Goal: Book appointment/travel/reservation

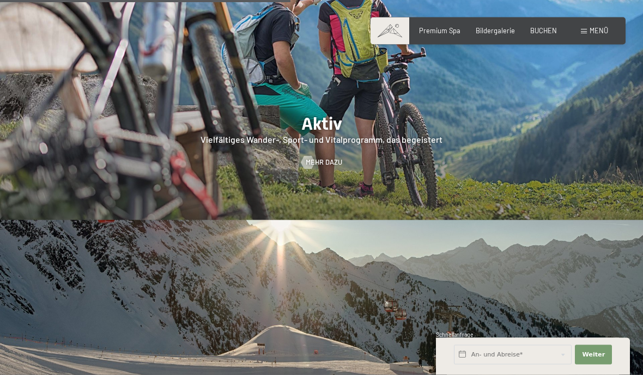
scroll to position [1777, 0]
click at [445, 31] on span "Premium Spa" at bounding box center [439, 30] width 41 height 9
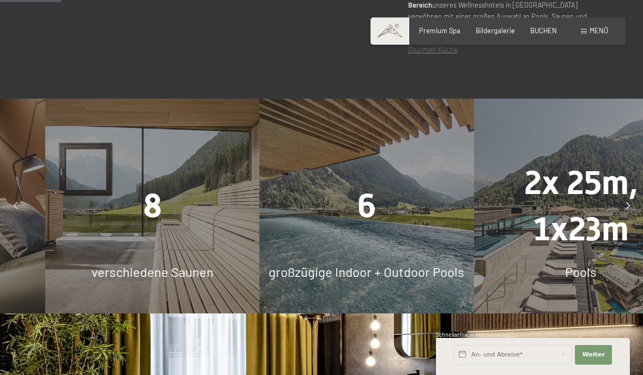
scroll to position [584, 0]
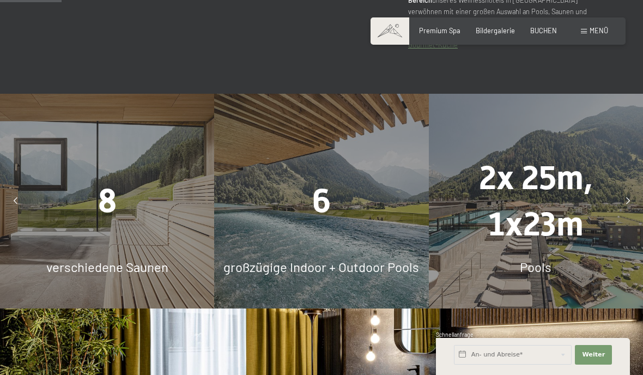
click at [74, 224] on div "8" at bounding box center [107, 201] width 214 height 46
click at [336, 258] on div "6 großzügige Indoor + Outdoor Pools" at bounding box center [321, 201] width 214 height 214
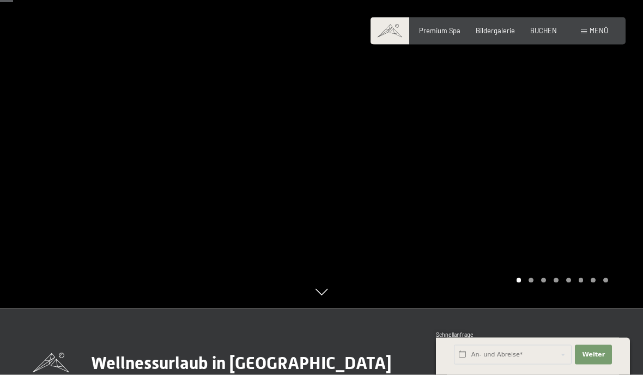
scroll to position [0, 0]
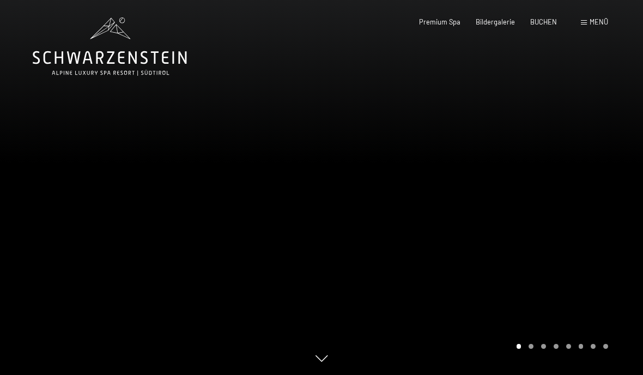
click at [507, 22] on span "Bildergalerie" at bounding box center [495, 21] width 39 height 9
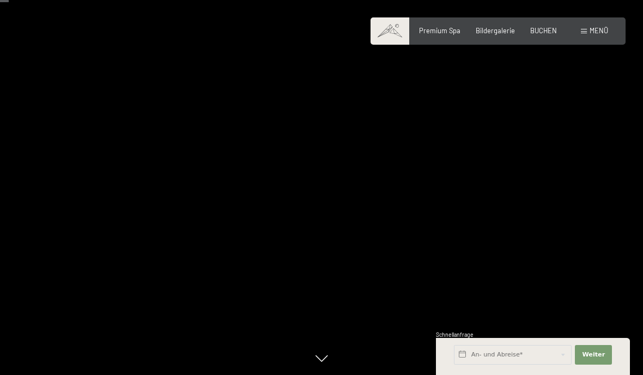
click at [537, 344] on div "Carousel Pagination" at bounding box center [560, 346] width 95 height 5
click at [335, 326] on div at bounding box center [481, 187] width 321 height 375
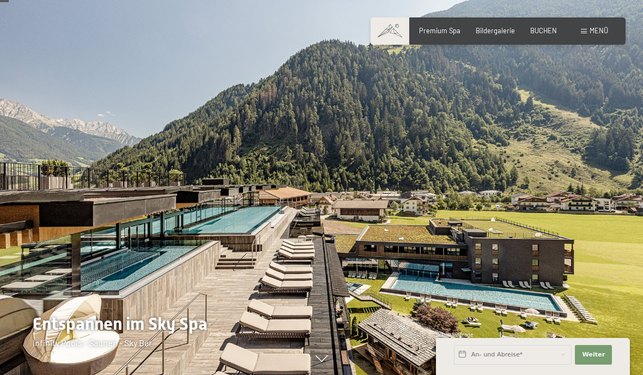
scroll to position [83, 0]
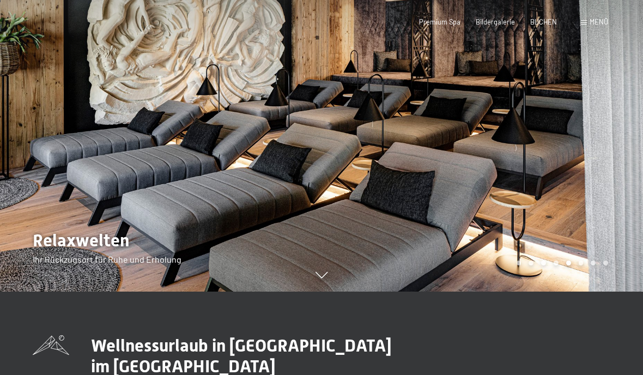
click at [506, 22] on span "Bildergalerie" at bounding box center [495, 21] width 39 height 9
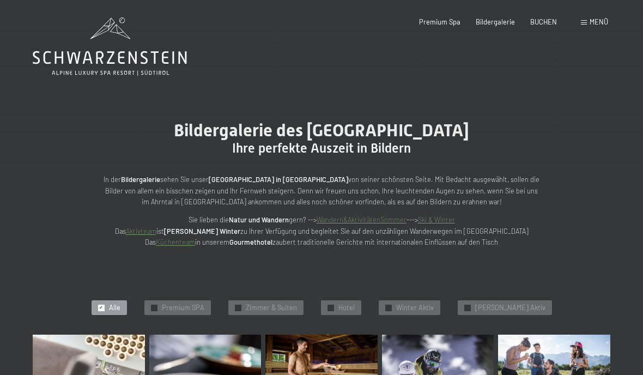
click at [447, 21] on span "Premium Spa" at bounding box center [439, 21] width 41 height 9
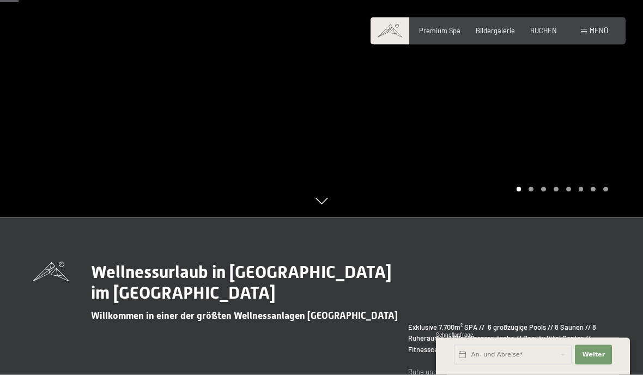
scroll to position [37, 0]
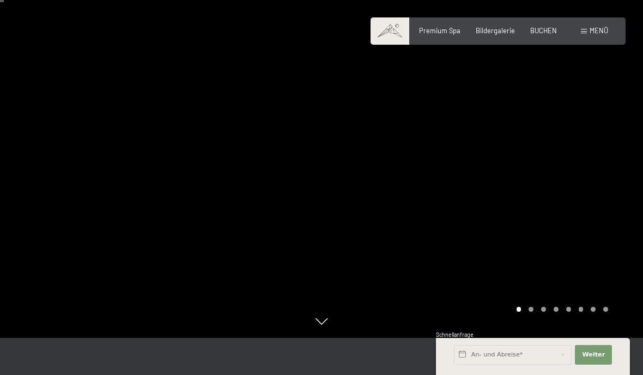
click at [543, 33] on span "BUCHEN" at bounding box center [543, 30] width 27 height 9
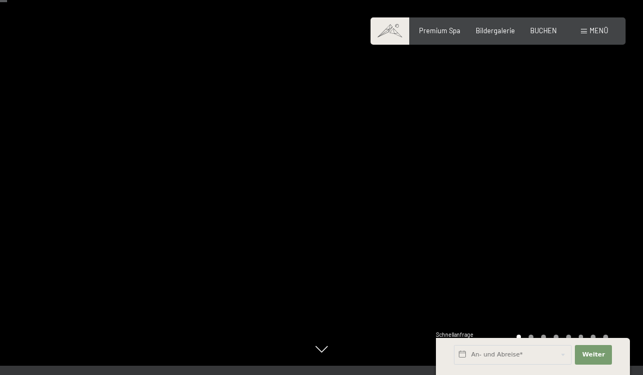
scroll to position [65, 0]
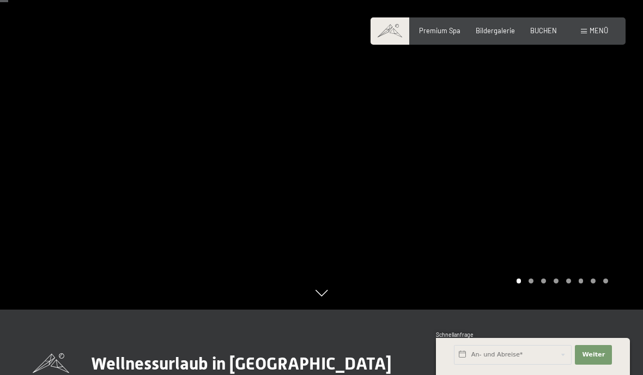
click at [604, 283] on div "Carousel Page 8" at bounding box center [605, 280] width 5 height 5
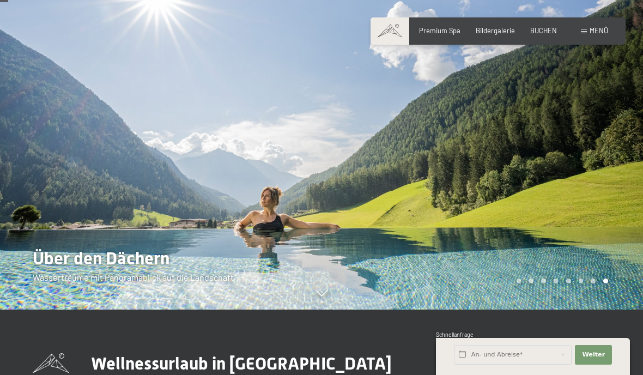
click at [595, 283] on div "Carousel Page 7" at bounding box center [593, 280] width 5 height 5
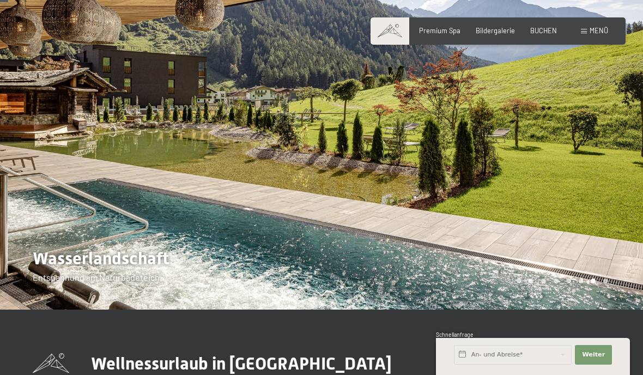
click at [579, 283] on div "Carousel Page 6" at bounding box center [581, 280] width 5 height 5
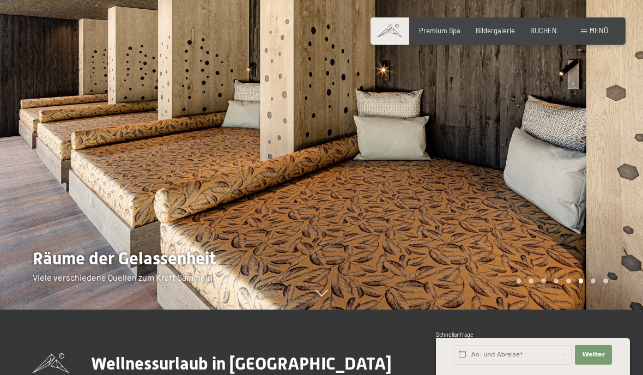
click at [573, 309] on div at bounding box center [481, 122] width 321 height 375
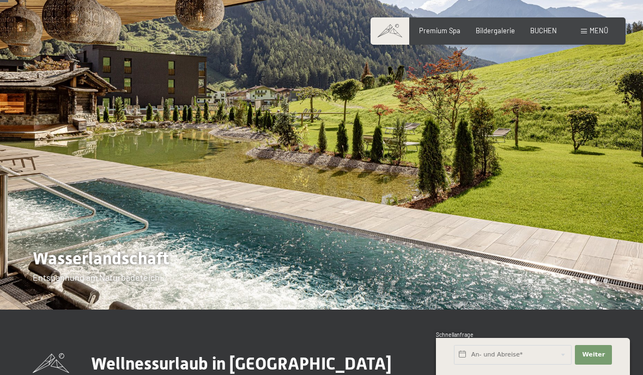
click at [573, 309] on div at bounding box center [481, 122] width 321 height 375
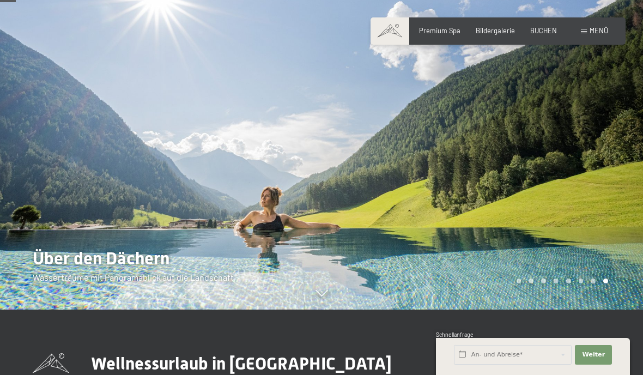
click at [557, 245] on div at bounding box center [481, 122] width 321 height 375
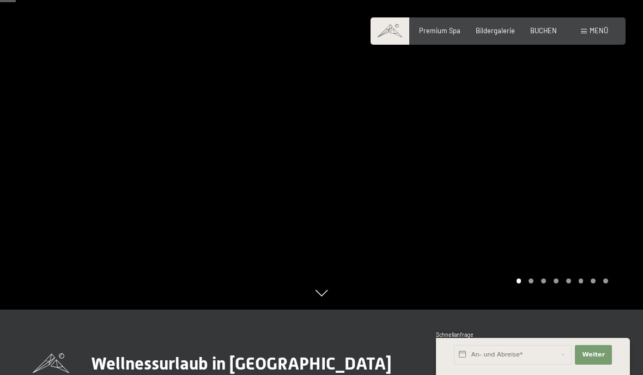
click at [545, 238] on div at bounding box center [481, 122] width 321 height 375
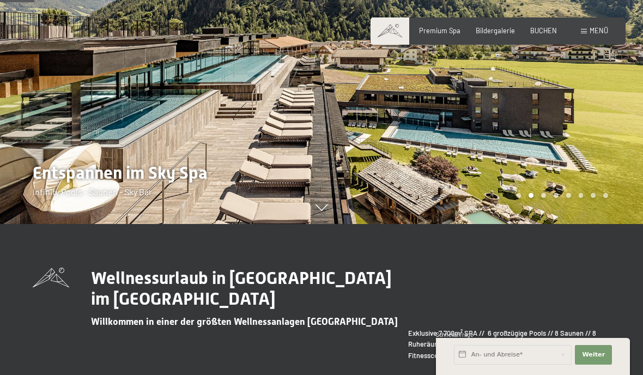
click at [618, 328] on div "Wellnessurlaub in Südtirol im Alpine Luxury Spa Resort Schwarzenstein Willkomme…" at bounding box center [321, 375] width 643 height 216
click at [551, 28] on span "BUCHEN" at bounding box center [543, 30] width 27 height 9
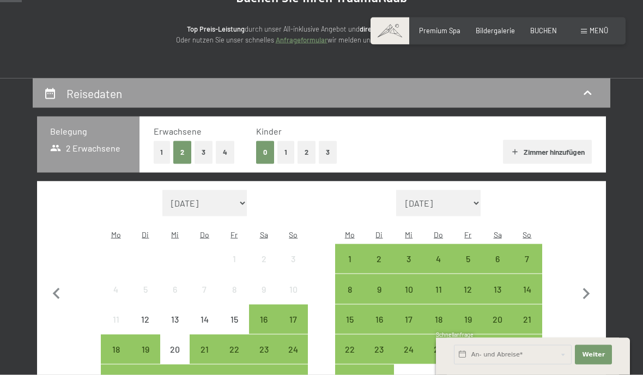
scroll to position [131, 0]
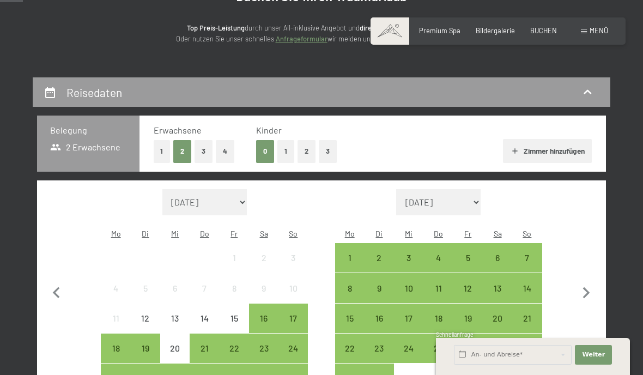
click at [533, 284] on div "14" at bounding box center [526, 297] width 27 height 27
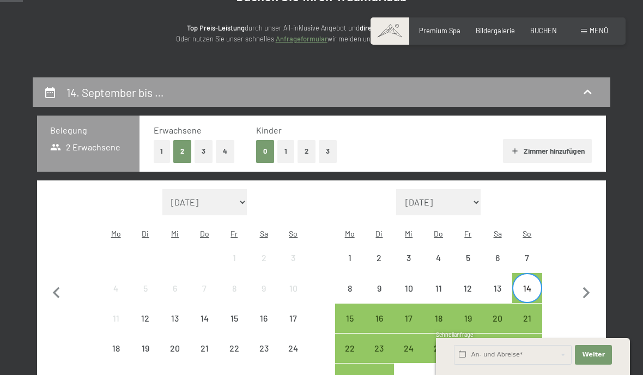
click at [494, 314] on div "20" at bounding box center [497, 327] width 27 height 27
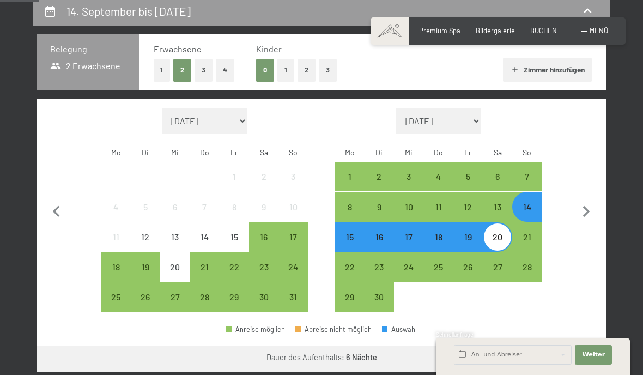
scroll to position [215, 0]
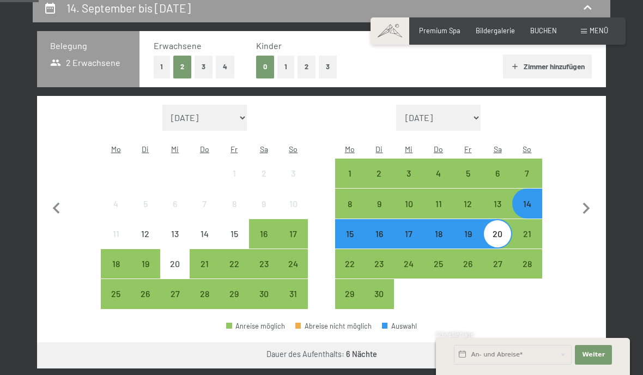
click at [580, 343] on button "Weiter zu „Zimmer“" at bounding box center [557, 355] width 98 height 26
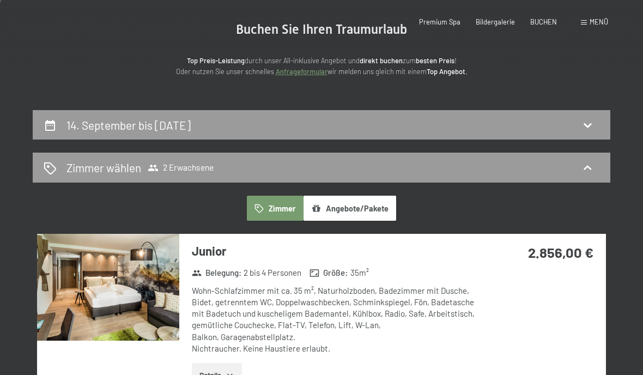
scroll to position [0, 0]
